Goal: Transaction & Acquisition: Purchase product/service

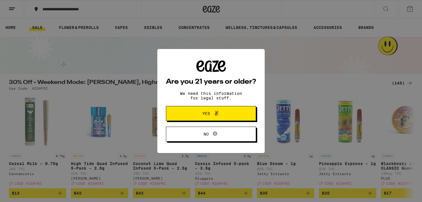
click at [239, 119] on button "Yes" at bounding box center [211, 113] width 90 height 15
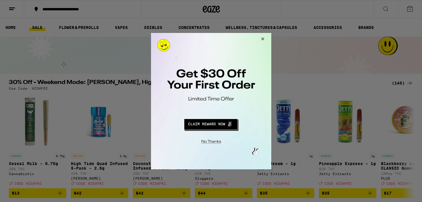
click at [223, 126] on button "Redirect to URL" at bounding box center [210, 123] width 100 height 14
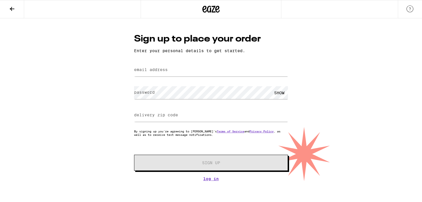
click at [11, 9] on icon at bounding box center [12, 9] width 5 height 4
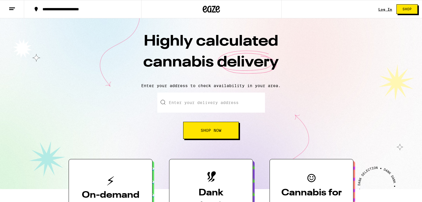
click at [214, 99] on input "Enter your delivery address" at bounding box center [211, 103] width 108 height 20
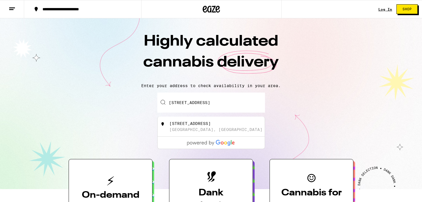
click at [219, 129] on div "[STREET_ADDRESS]" at bounding box center [220, 126] width 102 height 11
type input "[STREET_ADDRESS]"
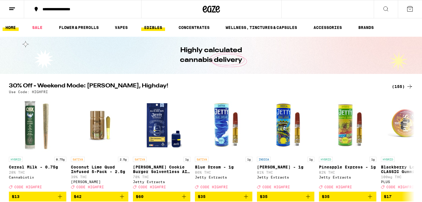
click at [150, 28] on link "EDIBLES" at bounding box center [153, 27] width 24 height 7
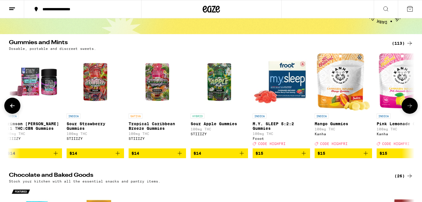
scroll to position [0, 1620]
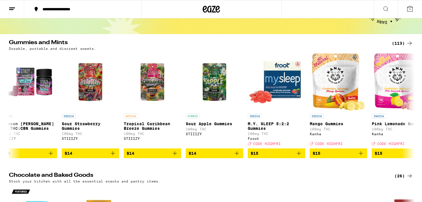
click at [397, 42] on div "(113)" at bounding box center [402, 43] width 21 height 7
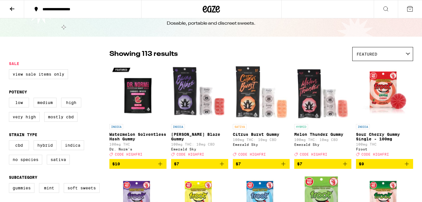
scroll to position [24, 0]
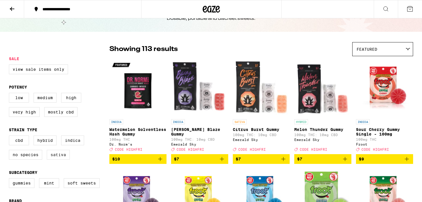
click at [62, 157] on label "Sativa" at bounding box center [58, 155] width 23 height 10
click at [10, 137] on input "Sativa" at bounding box center [10, 137] width 0 height 0
checkbox input "true"
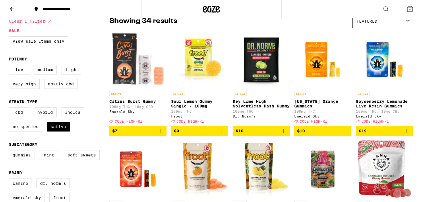
scroll to position [59, 0]
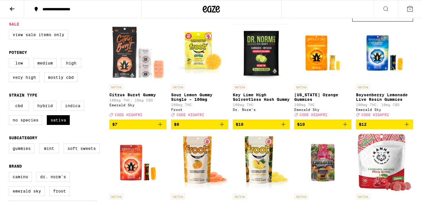
click at [320, 46] on img "Open page for California Orange Gummies from Emerald Sky" at bounding box center [322, 52] width 57 height 57
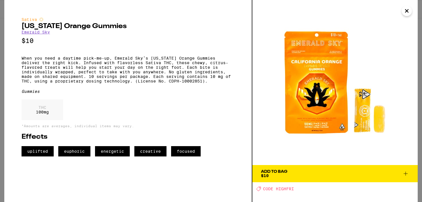
click at [325, 174] on span "Add To Bag $10" at bounding box center [335, 174] width 148 height 8
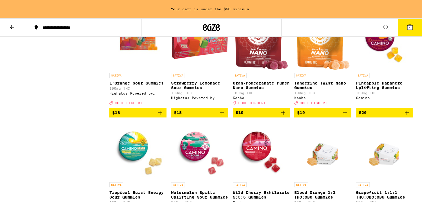
scroll to position [468, 0]
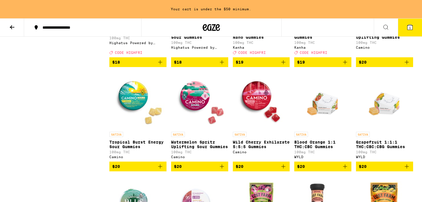
click at [192, 170] on span "$20" at bounding box center [199, 166] width 51 height 7
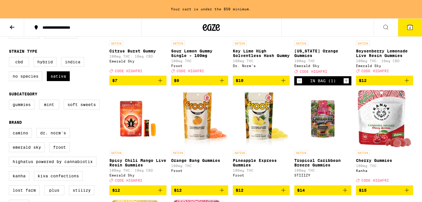
scroll to position [0, 0]
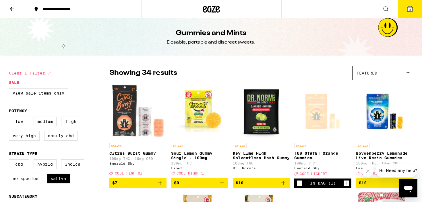
click at [62, 10] on div "**********" at bounding box center [86, 9] width 93 height 4
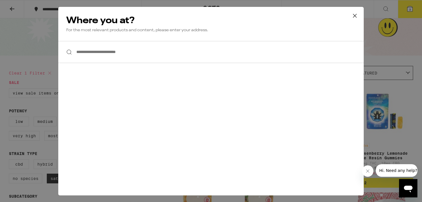
click at [109, 50] on input "**********" at bounding box center [210, 52] width 305 height 22
click at [353, 17] on icon at bounding box center [354, 15] width 9 height 9
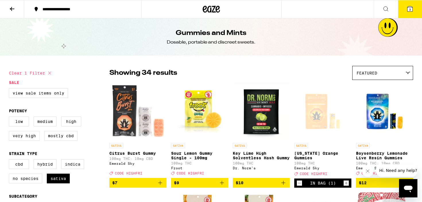
click at [8, 10] on button at bounding box center [12, 9] width 24 height 18
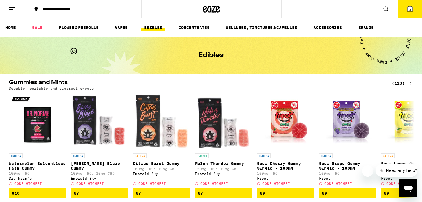
click at [211, 6] on icon at bounding box center [211, 9] width 9 height 7
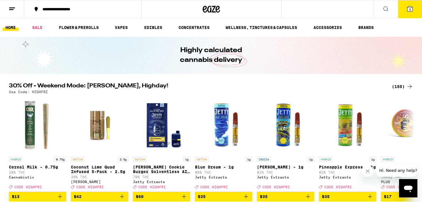
click at [404, 11] on button "3" at bounding box center [410, 9] width 24 height 18
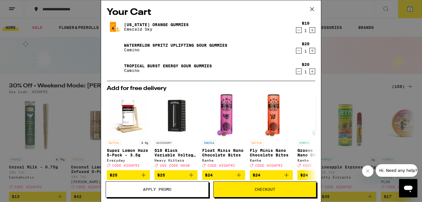
click at [313, 8] on icon at bounding box center [312, 9] width 9 height 9
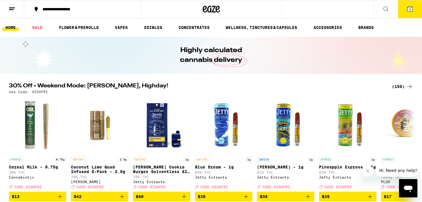
click at [207, 7] on icon at bounding box center [211, 9] width 17 height 10
click at [13, 9] on line at bounding box center [11, 9] width 4 height 0
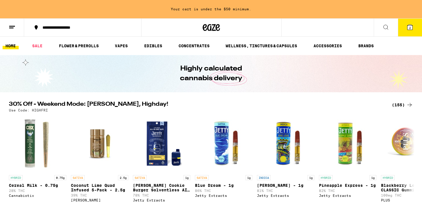
click at [14, 23] on button at bounding box center [12, 28] width 24 height 18
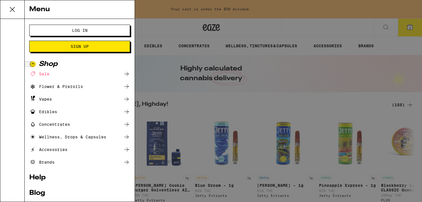
click at [94, 32] on span "Log In" at bounding box center [79, 30] width 54 height 4
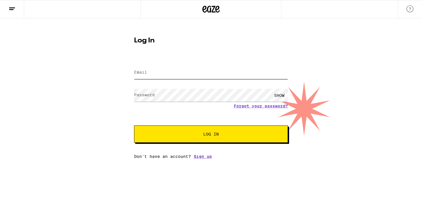
click at [174, 70] on input "Email" at bounding box center [211, 72] width 154 height 13
type input "painkillerstory@gmail.com"
click at [173, 89] on div "SHOW" at bounding box center [211, 95] width 154 height 17
click at [134, 126] on button "Log In" at bounding box center [211, 134] width 154 height 17
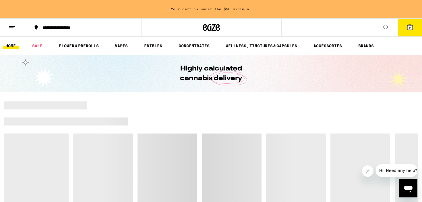
click at [408, 26] on icon at bounding box center [409, 27] width 5 height 5
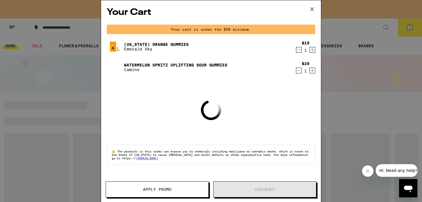
click at [312, 8] on icon at bounding box center [312, 9] width 9 height 9
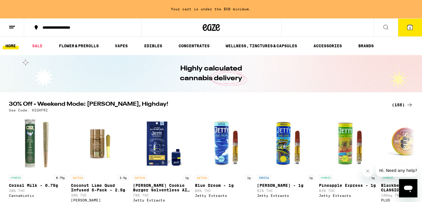
click at [14, 24] on icon at bounding box center [12, 27] width 7 height 7
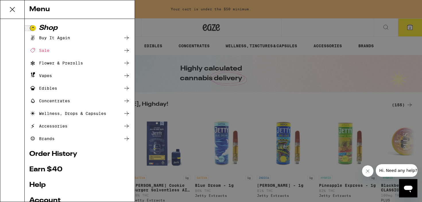
scroll to position [61, 0]
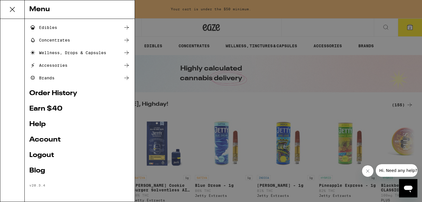
click at [63, 92] on link "Order History" at bounding box center [79, 93] width 101 height 7
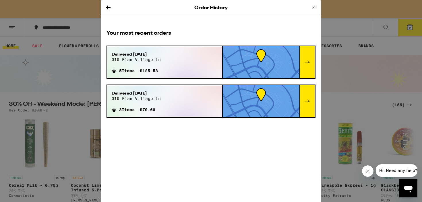
click at [186, 59] on div "Delivered Feb 24, 2024 310 elan village ln 5 Items - $125.53" at bounding box center [164, 62] width 115 height 31
click at [303, 66] on div at bounding box center [306, 62] width 15 height 32
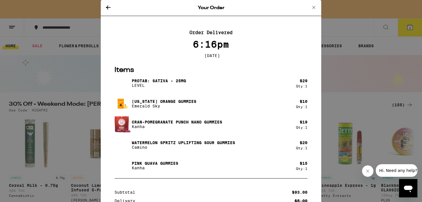
click at [314, 7] on icon at bounding box center [313, 7] width 3 height 3
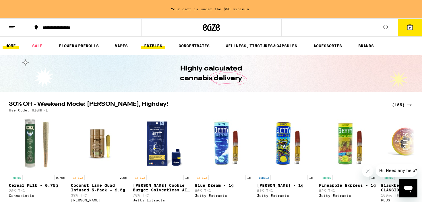
click at [157, 44] on link "EDIBLES" at bounding box center [153, 45] width 24 height 7
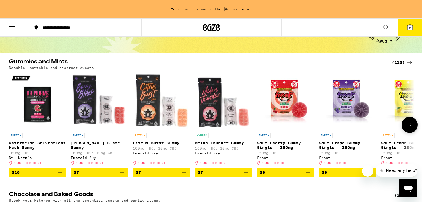
scroll to position [29, 0]
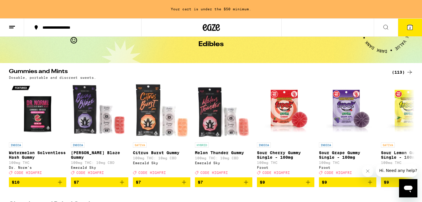
click at [405, 71] on div "(113)" at bounding box center [402, 72] width 21 height 7
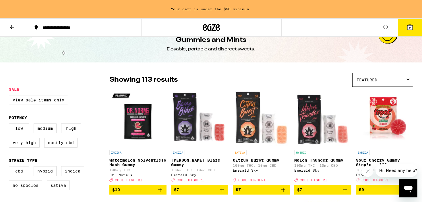
scroll to position [32, 0]
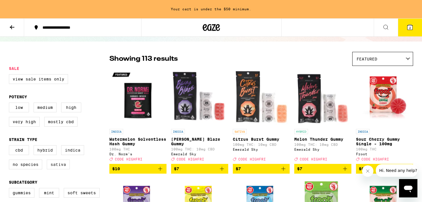
click at [57, 168] on label "Sativa" at bounding box center [58, 165] width 23 height 10
click at [10, 147] on input "Sativa" at bounding box center [10, 146] width 0 height 0
checkbox input "true"
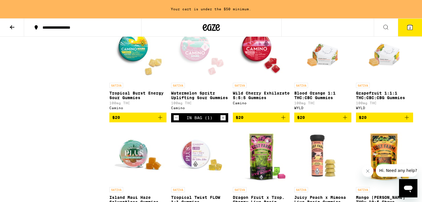
scroll to position [507, 0]
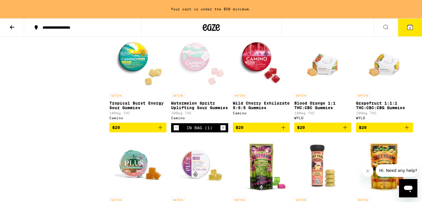
click at [196, 70] on div "Open page for Watermelon Spritz Uplifting Sour Gummies from Camino" at bounding box center [199, 61] width 57 height 57
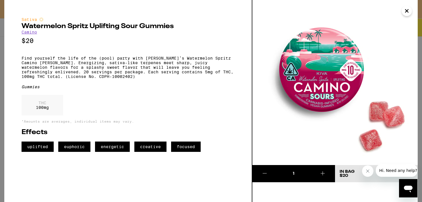
click at [405, 9] on icon "Close" at bounding box center [406, 10] width 3 height 3
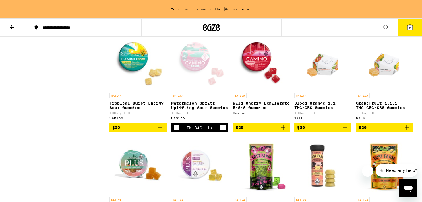
click at [408, 29] on icon at bounding box center [409, 27] width 5 height 5
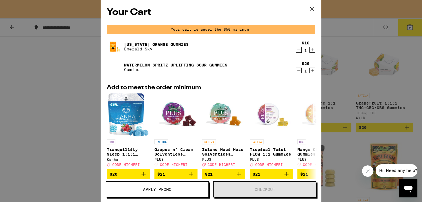
click at [312, 7] on icon at bounding box center [312, 9] width 9 height 9
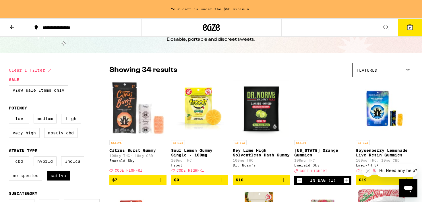
scroll to position [40, 0]
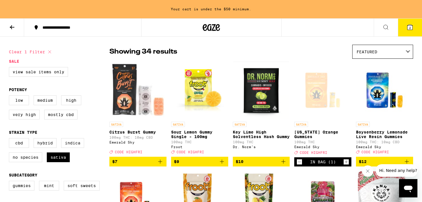
click at [316, 155] on span "CODE HIGHFRI" at bounding box center [313, 153] width 28 height 4
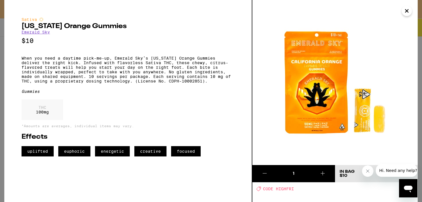
click at [284, 190] on span "CODE HIGHFRI" at bounding box center [278, 189] width 31 height 5
copy span "HIGHFRI"
click at [407, 10] on icon "Close" at bounding box center [406, 10] width 3 height 3
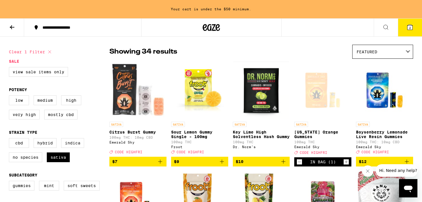
click at [406, 24] on button "2" at bounding box center [410, 28] width 24 height 18
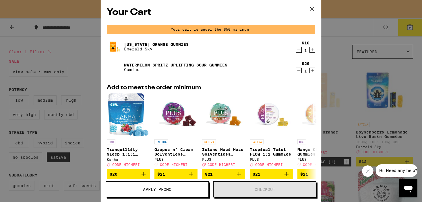
click at [312, 70] on icon "Increment" at bounding box center [312, 70] width 5 height 7
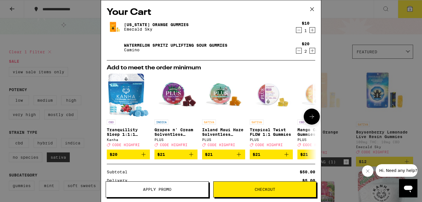
scroll to position [62, 0]
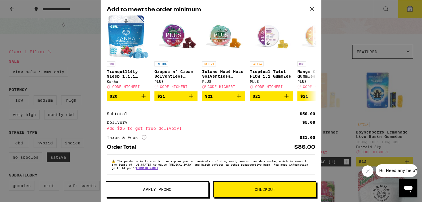
click at [141, 189] on span "Apply Promo" at bounding box center [157, 190] width 102 height 4
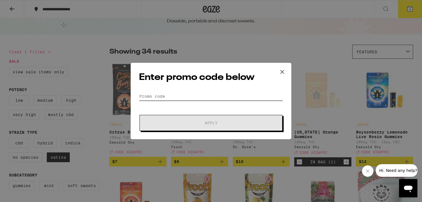
click at [211, 98] on input "Promo Code" at bounding box center [211, 96] width 144 height 9
paste input "HIGHFRI"
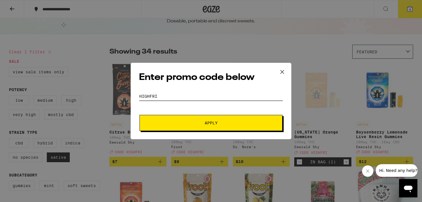
type input "HIGHFRI"
click at [190, 118] on button "Apply" at bounding box center [210, 123] width 143 height 16
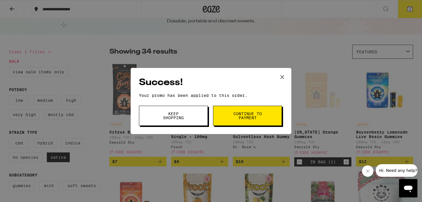
click at [190, 118] on button "Keep Shopping" at bounding box center [173, 116] width 69 height 20
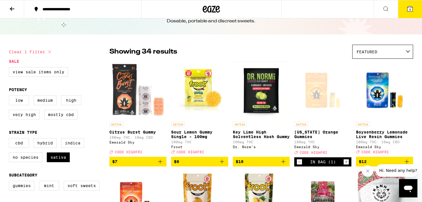
click at [405, 11] on button "3" at bounding box center [410, 9] width 24 height 18
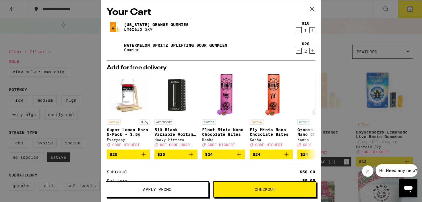
click at [311, 51] on icon "Increment" at bounding box center [312, 50] width 5 height 7
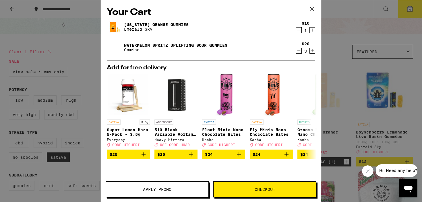
click at [312, 30] on icon "Increment" at bounding box center [312, 30] width 5 height 7
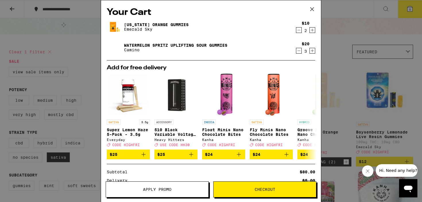
click at [299, 52] on icon "Decrement" at bounding box center [298, 50] width 5 height 7
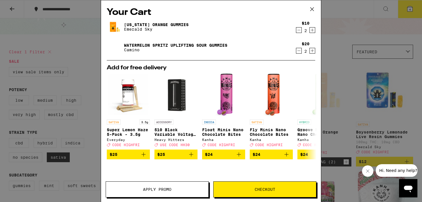
click at [299, 31] on icon "Decrement" at bounding box center [298, 30] width 5 height 7
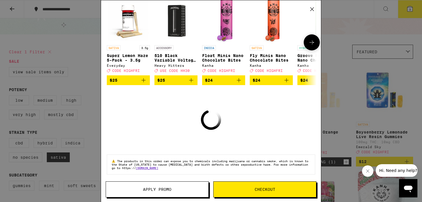
scroll to position [71, 0]
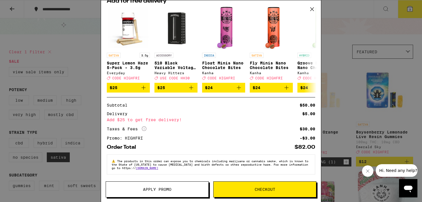
click at [312, 9] on icon at bounding box center [312, 9] width 9 height 9
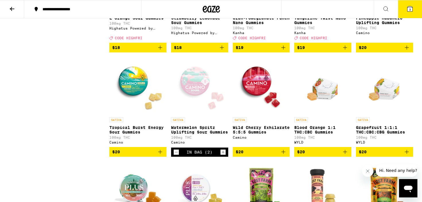
scroll to position [441, 0]
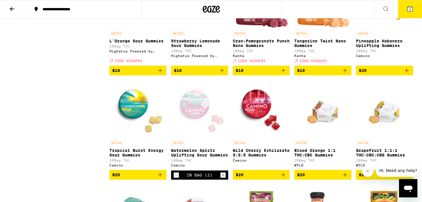
click at [128, 122] on img "Open page for Tropical Burst Energy Sour Gummies from Camino" at bounding box center [137, 108] width 57 height 57
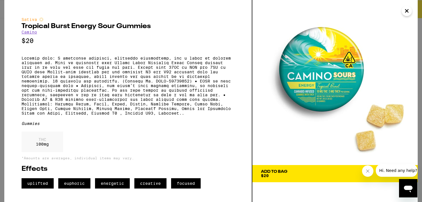
scroll to position [2, 0]
click at [407, 11] on icon "Close" at bounding box center [406, 11] width 7 height 9
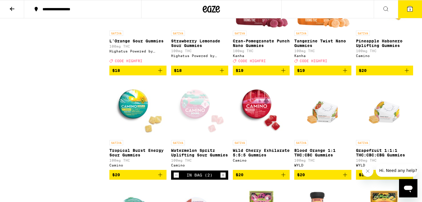
click at [196, 124] on div "Open page for Watermelon Spritz Uplifting Sour Gummies from Camino" at bounding box center [199, 108] width 57 height 57
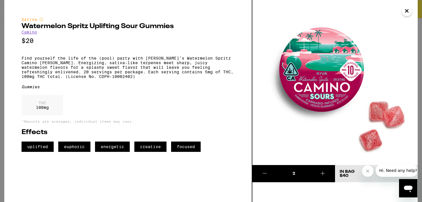
click at [406, 14] on icon "Close" at bounding box center [406, 11] width 7 height 9
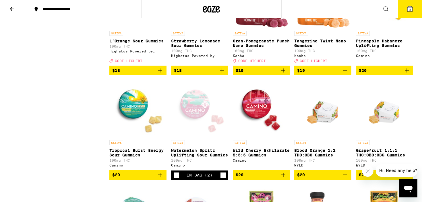
click at [248, 110] on img "Open page for Wild Cherry Exhilarate 5:5:5 Gummies from Camino" at bounding box center [261, 108] width 57 height 57
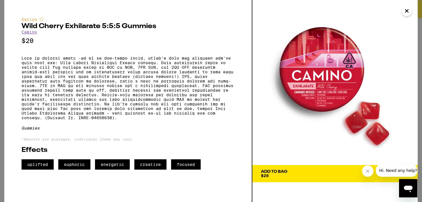
click at [405, 9] on icon "Close" at bounding box center [406, 11] width 7 height 9
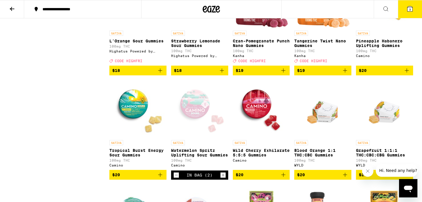
click at [129, 125] on img "Open page for Tropical Burst Energy Sour Gummies from Camino" at bounding box center [137, 108] width 57 height 57
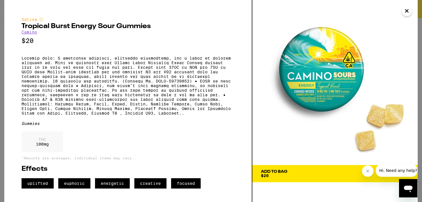
click at [299, 171] on span "Add To Bag $20" at bounding box center [335, 174] width 148 height 8
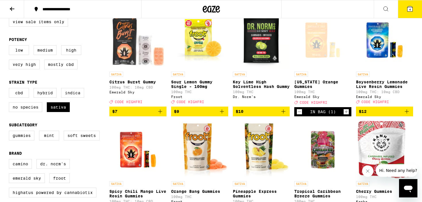
scroll to position [77, 0]
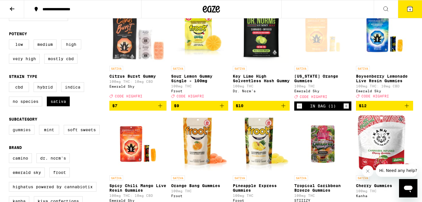
click at [22, 135] on label "Gummies" at bounding box center [22, 130] width 26 height 10
click at [10, 126] on input "Gummies" at bounding box center [10, 126] width 0 height 0
checkbox input "true"
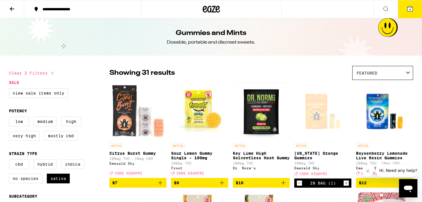
click at [380, 70] on div "Featured" at bounding box center [382, 72] width 60 height 13
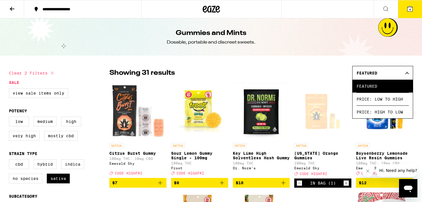
click at [329, 75] on div "Showing 31 results Featured Featured Price: Low to High Price: High to Low" at bounding box center [260, 73] width 303 height 14
click at [408, 11] on icon at bounding box center [409, 8] width 7 height 7
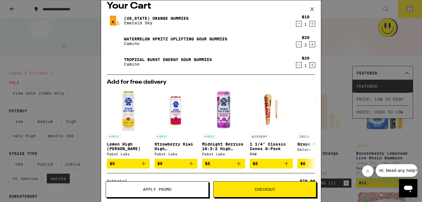
scroll to position [2, 0]
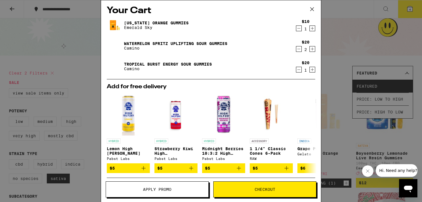
click at [300, 50] on icon "Decrement" at bounding box center [298, 49] width 5 height 7
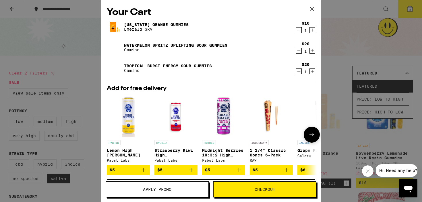
scroll to position [86, 0]
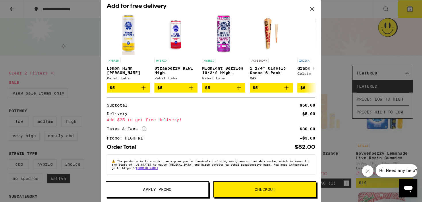
click at [262, 192] on button "Checkout" at bounding box center [264, 190] width 103 height 16
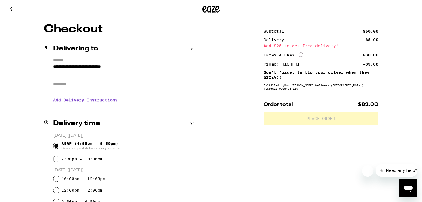
scroll to position [45, 0]
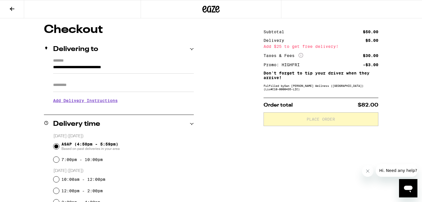
click at [111, 102] on h3 "Add Delivery Instructions" at bounding box center [123, 100] width 141 height 13
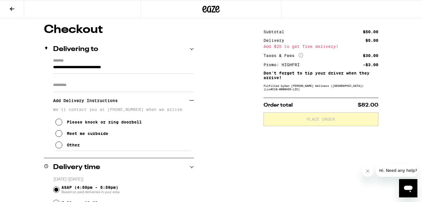
click at [190, 102] on icon at bounding box center [191, 100] width 4 height 4
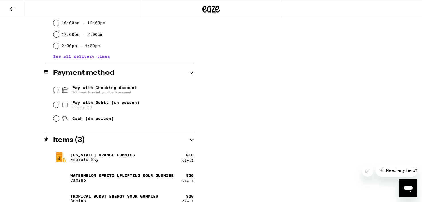
scroll to position [211, 0]
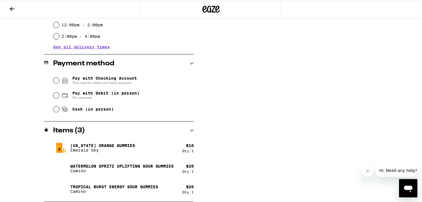
click at [110, 165] on p "Watermelon Spritz Uplifting Sour Gummies" at bounding box center [121, 166] width 103 height 5
copy p "Watermelon Spritz Uplifting Sour Gummies"
